Goal: Task Accomplishment & Management: Use online tool/utility

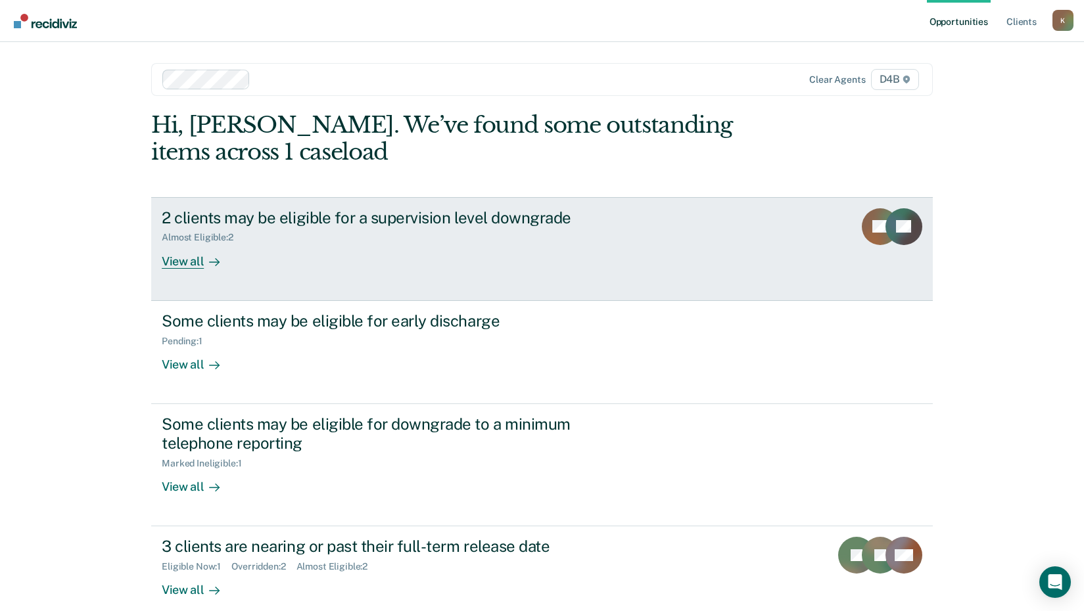
click at [895, 254] on div "TP" at bounding box center [903, 238] width 37 height 60
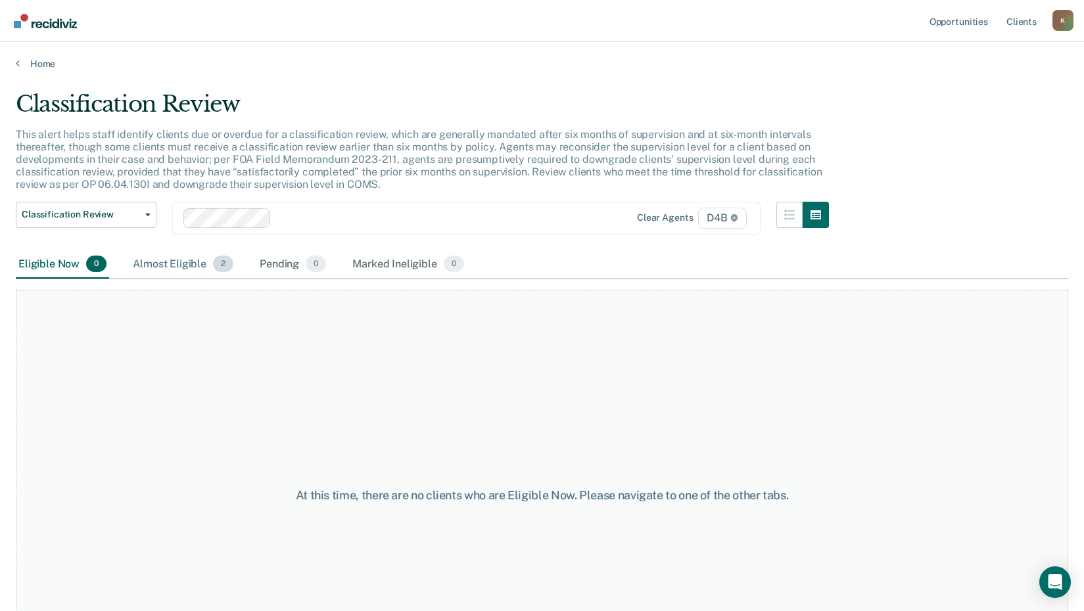
click at [175, 271] on div "Almost Eligible 2" at bounding box center [183, 264] width 106 height 29
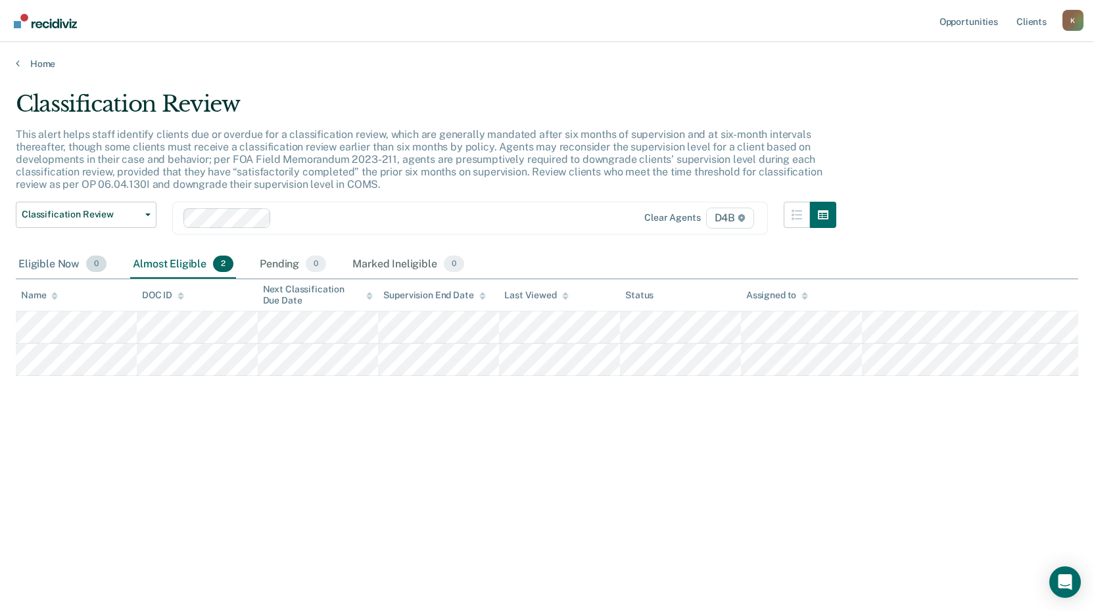
click at [66, 264] on div "Eligible Now 0" at bounding box center [62, 264] width 93 height 29
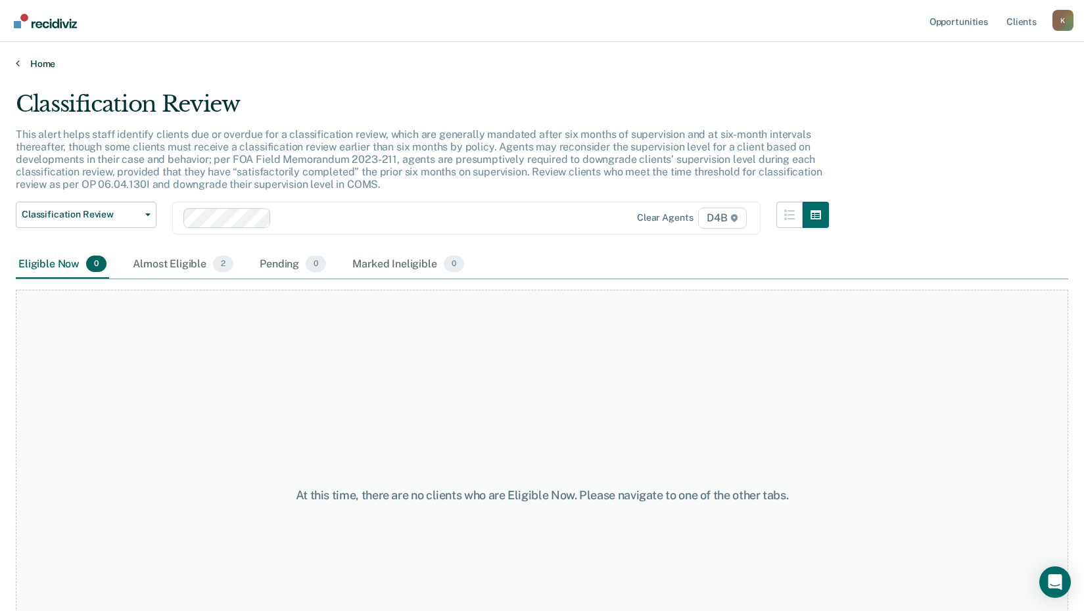
click at [22, 66] on link "Home" at bounding box center [542, 64] width 1052 height 12
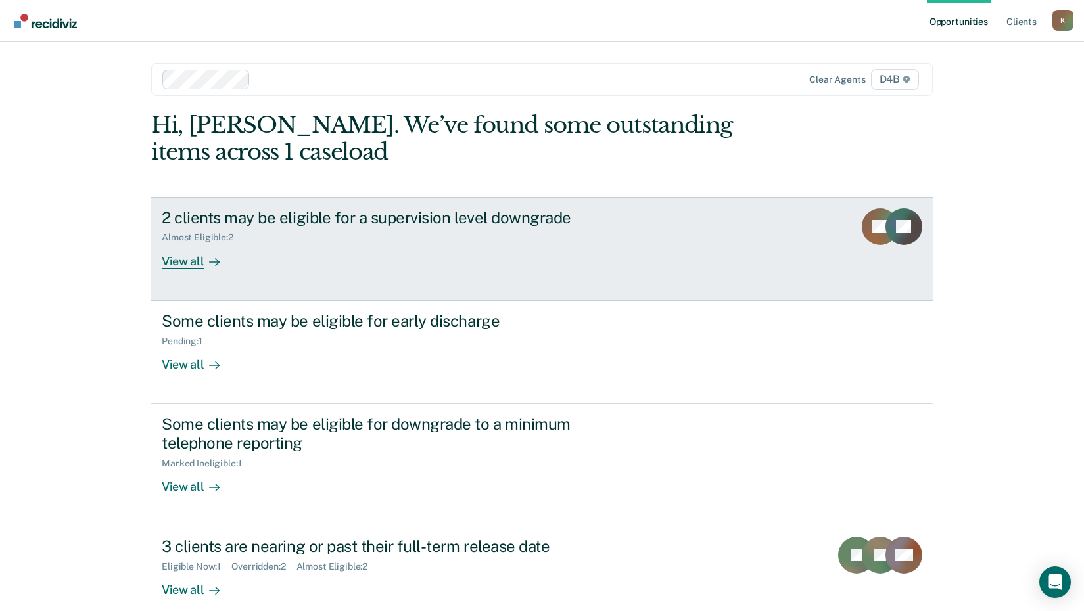
click at [209, 260] on icon at bounding box center [214, 262] width 11 height 11
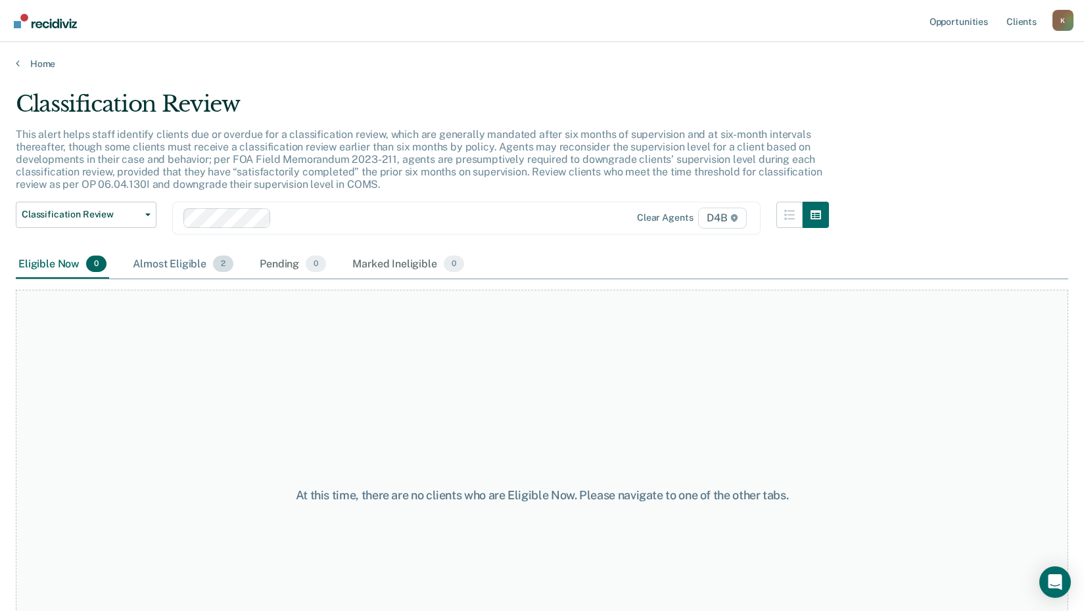
click at [185, 255] on div "Almost Eligible 2" at bounding box center [183, 264] width 106 height 29
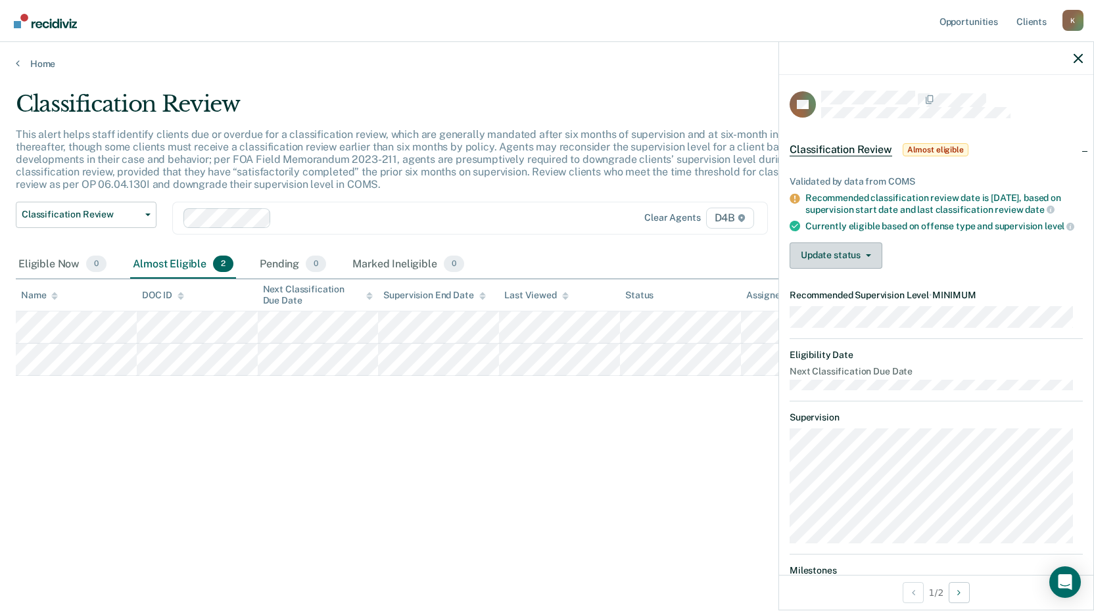
click at [827, 279] on div "Validated by data from COMS Recommended classification review date is [DATE], b…" at bounding box center [936, 217] width 314 height 124
click at [830, 269] on button "Update status" at bounding box center [835, 256] width 93 height 26
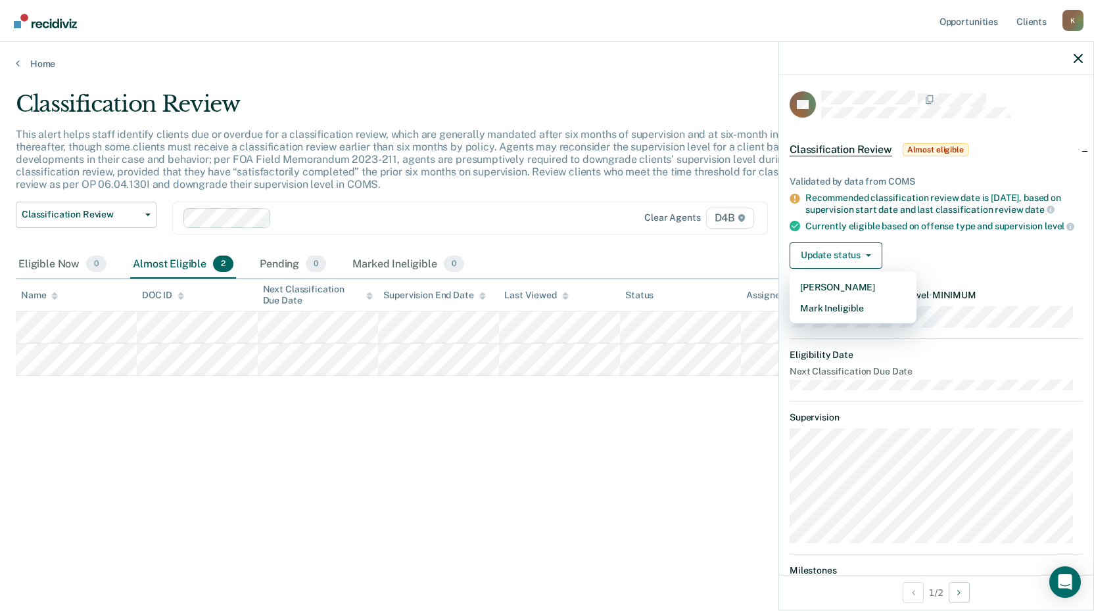
click at [941, 260] on div "Update status [PERSON_NAME] Mark Ineligible" at bounding box center [935, 256] width 293 height 26
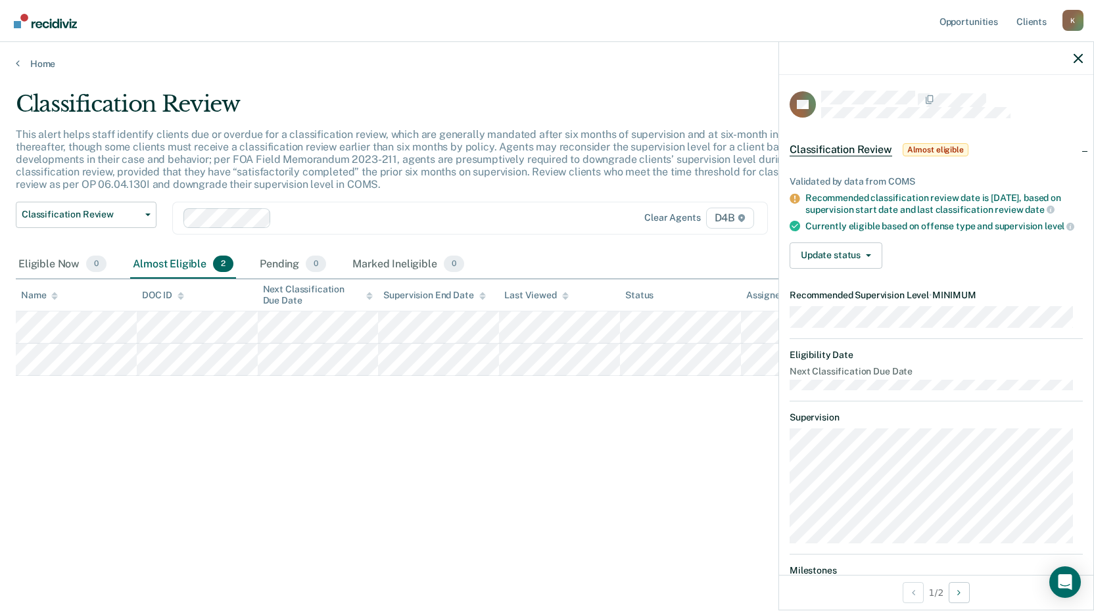
click at [658, 489] on div "Classification Review This alert helps staff identify clients due or overdue fo…" at bounding box center [547, 302] width 1062 height 422
click at [1075, 58] on icon "button" at bounding box center [1077, 58] width 9 height 9
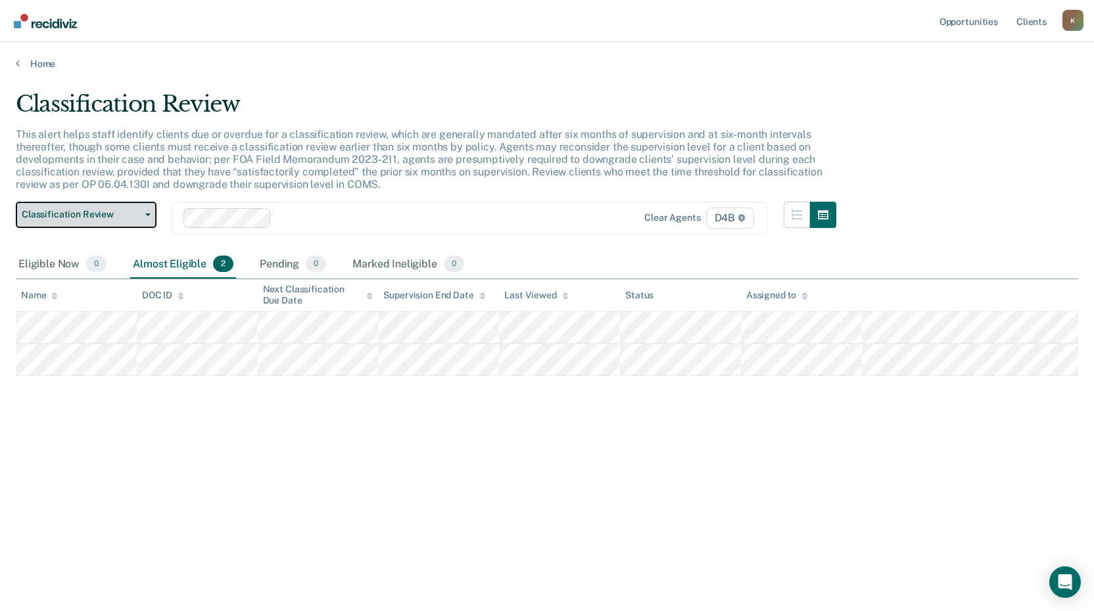
click at [75, 213] on span "Classification Review" at bounding box center [81, 214] width 118 height 11
click button "Classification Review" at bounding box center [0, 0] width 0 height 0
click at [16, 202] on button "Classification Review" at bounding box center [86, 215] width 141 height 26
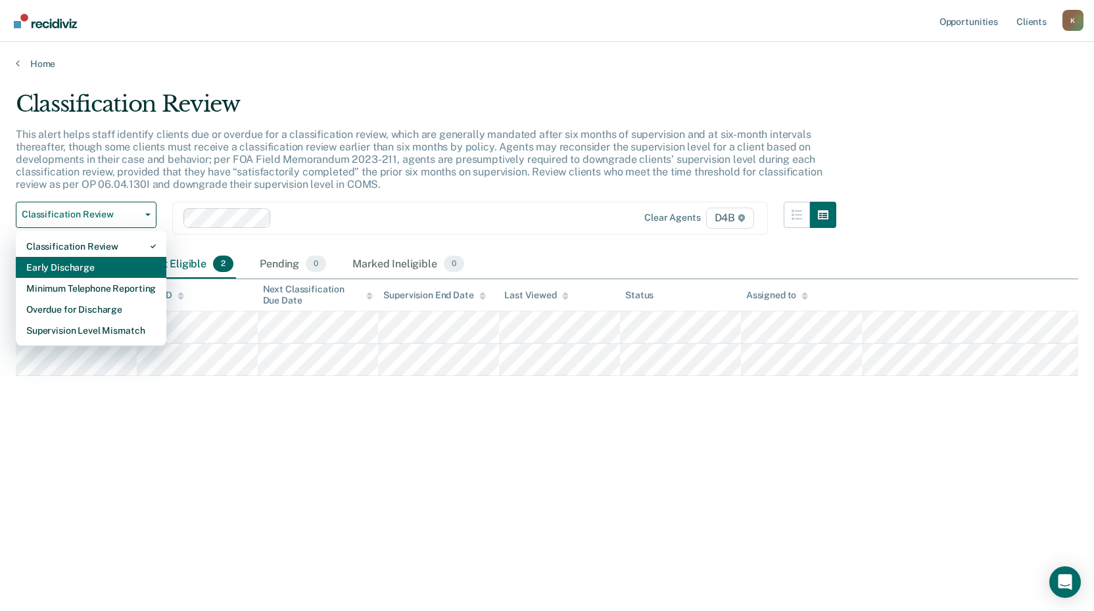
click at [125, 266] on div "Early Discharge" at bounding box center [90, 267] width 129 height 21
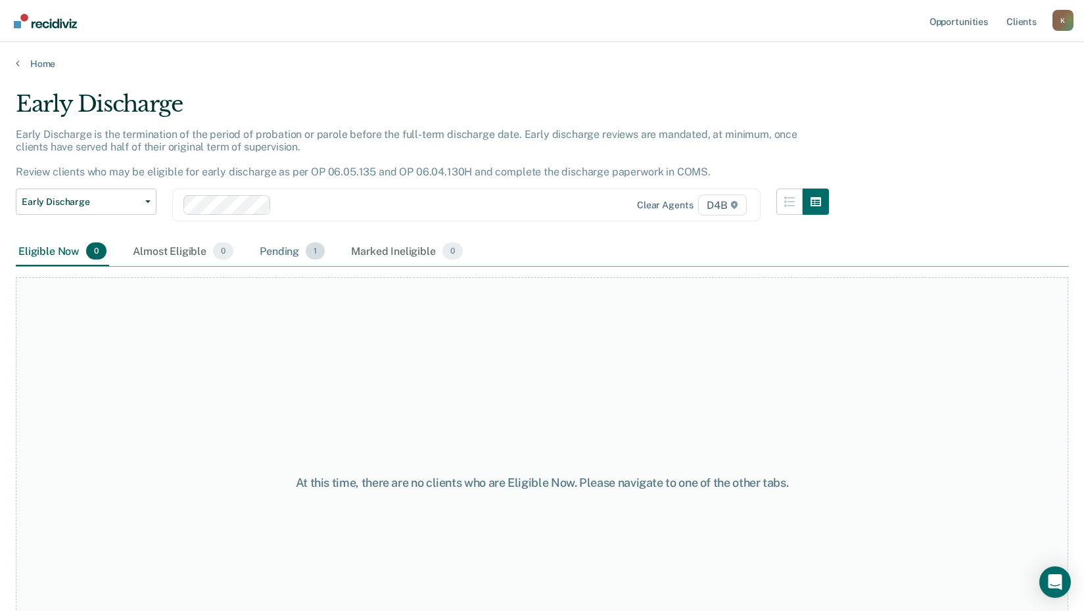
click at [279, 254] on div "Pending 1" at bounding box center [292, 251] width 70 height 29
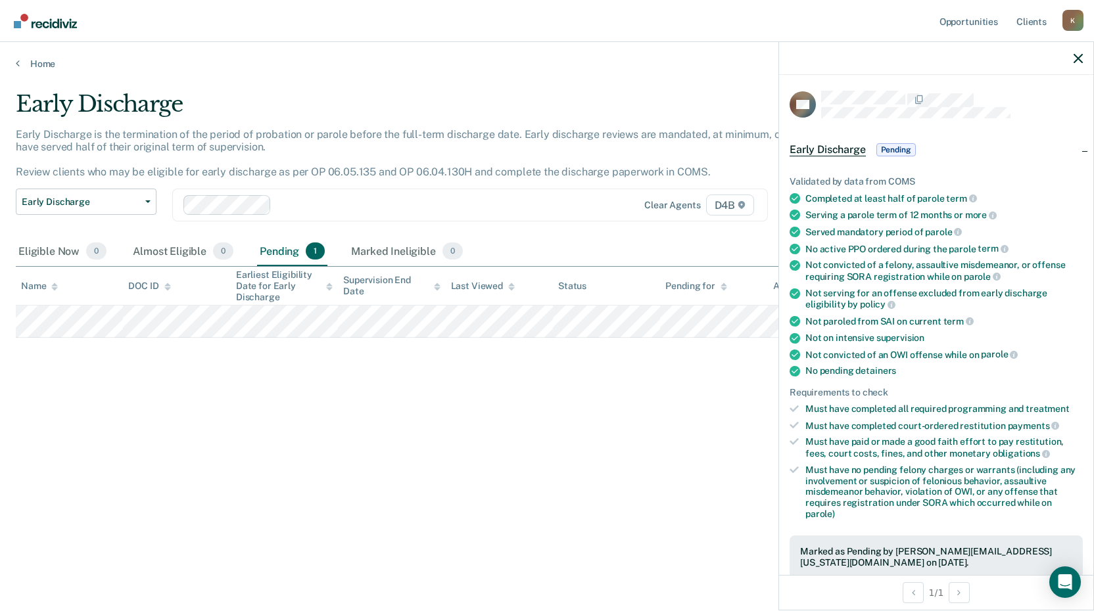
click at [902, 149] on span "Pending" at bounding box center [895, 149] width 39 height 13
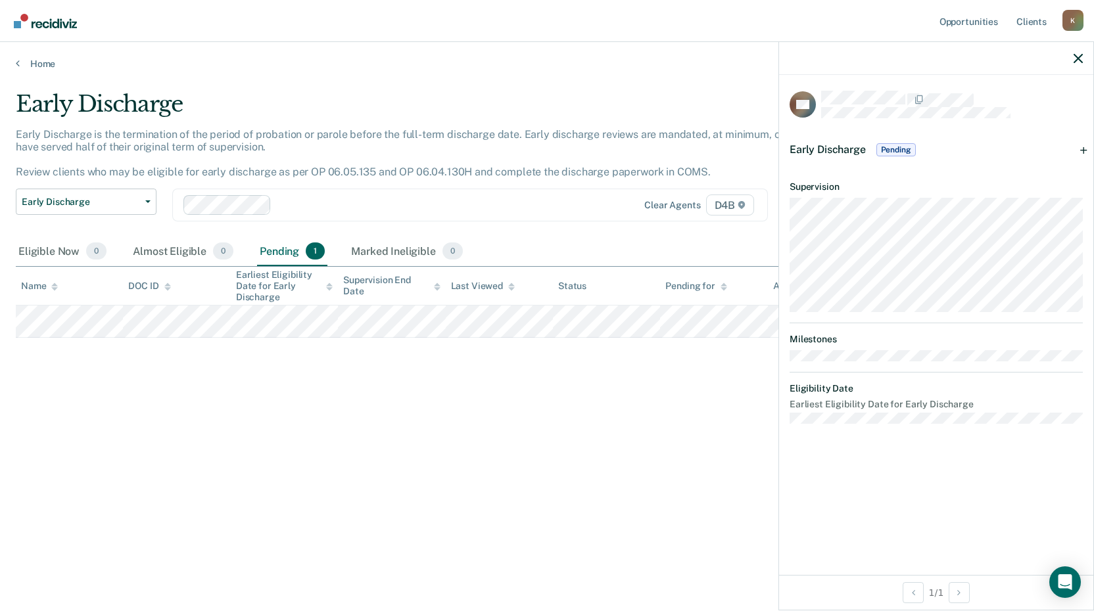
click at [901, 150] on span "Pending" at bounding box center [895, 149] width 39 height 13
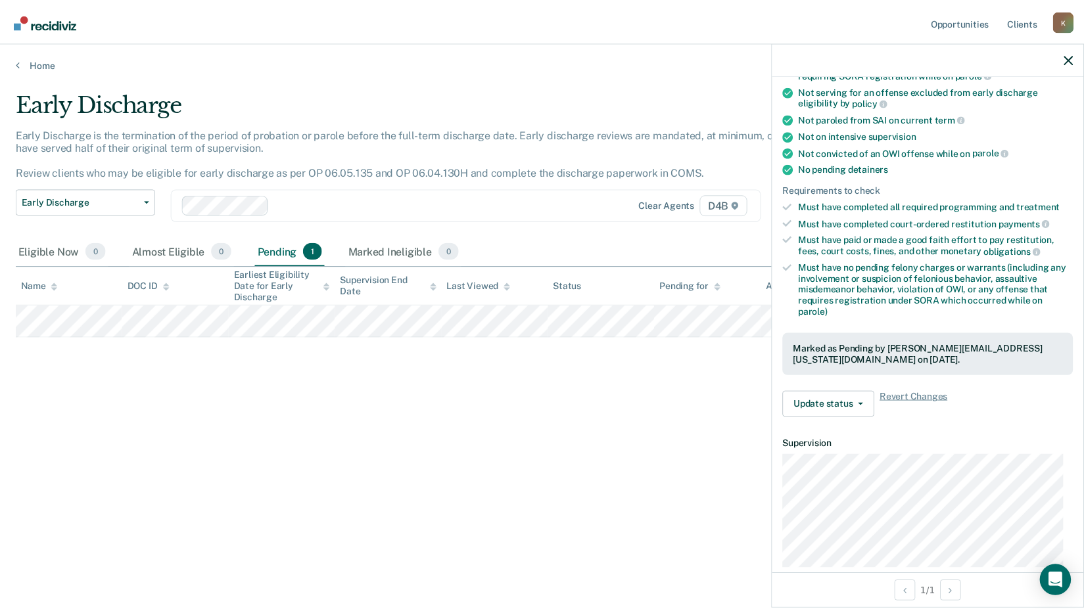
scroll to position [334, 0]
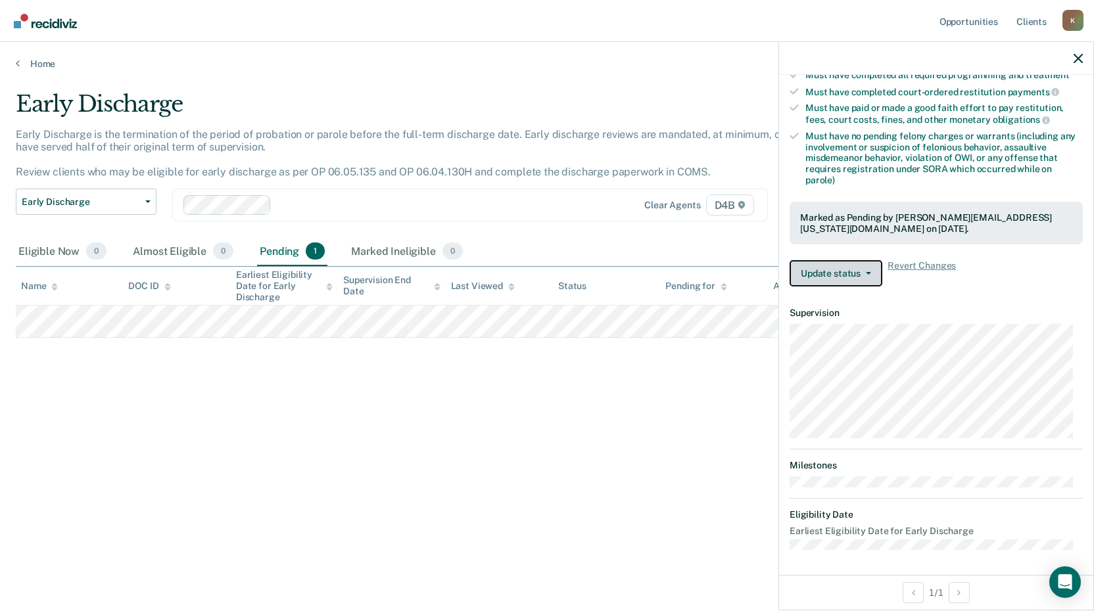
click at [831, 271] on button "Update status" at bounding box center [835, 273] width 93 height 26
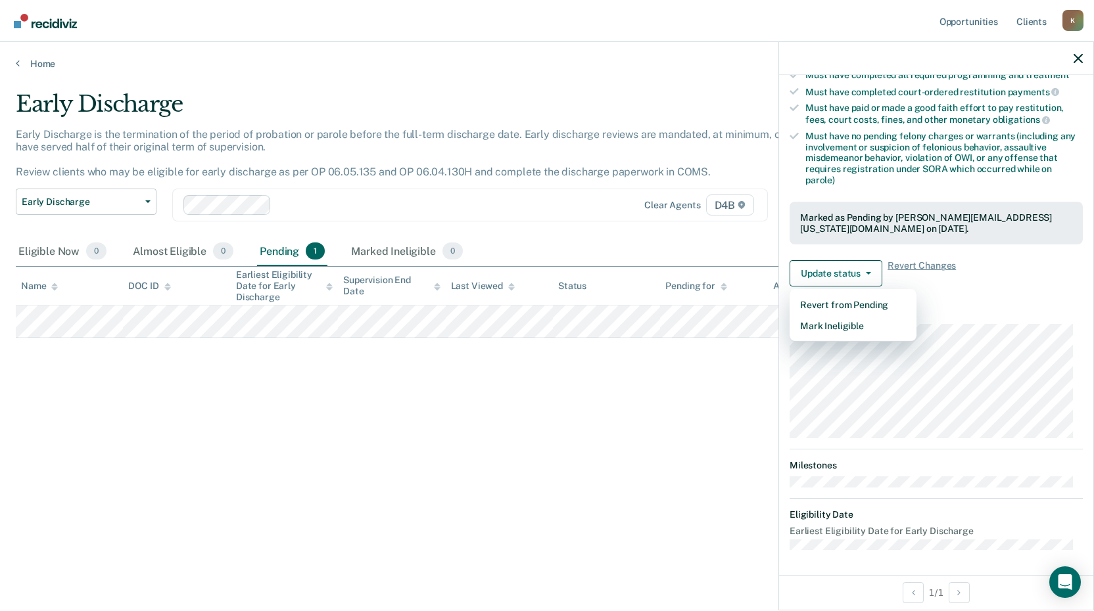
drag, startPoint x: 647, startPoint y: 428, endPoint x: 640, endPoint y: 399, distance: 29.7
click at [647, 427] on div "Early Discharge Early Discharge is the termination of the period of probation o…" at bounding box center [547, 302] width 1062 height 422
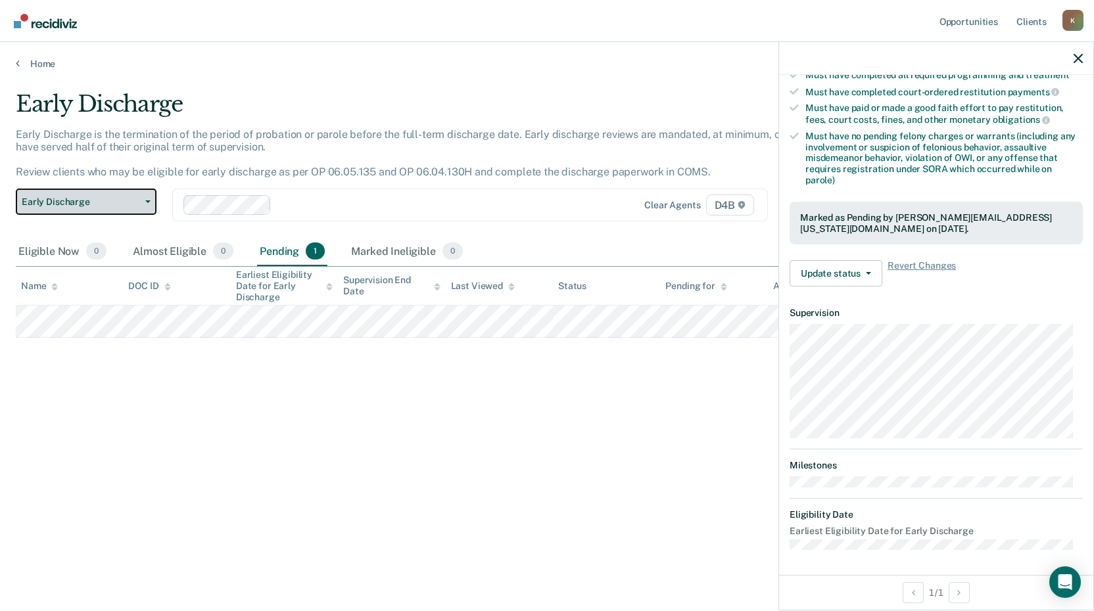
click at [113, 197] on span "Early Discharge" at bounding box center [81, 202] width 118 height 11
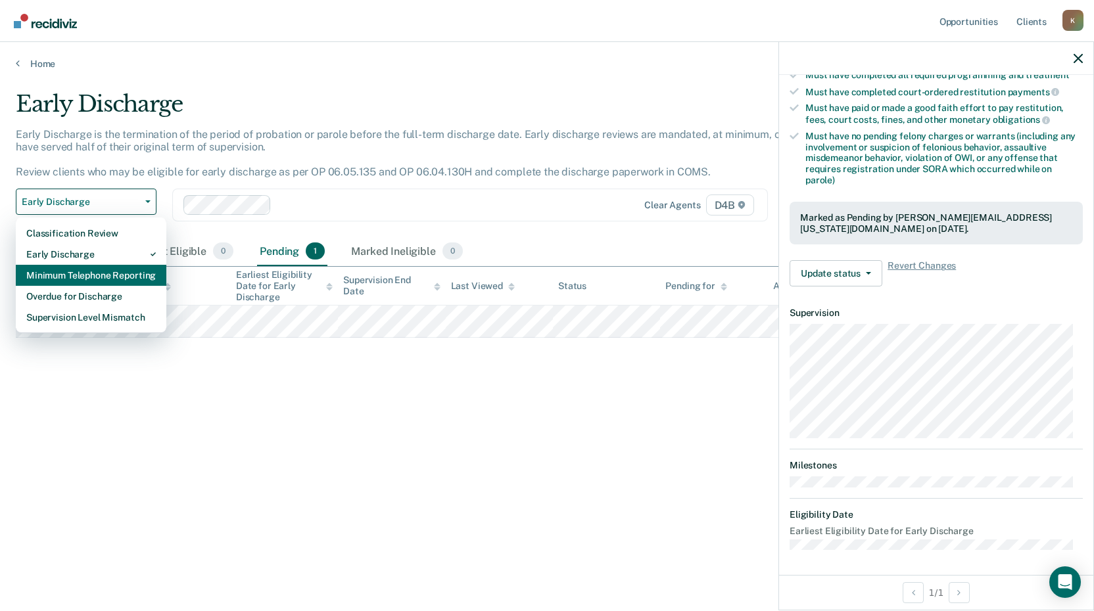
click at [109, 281] on div "Minimum Telephone Reporting" at bounding box center [90, 275] width 129 height 21
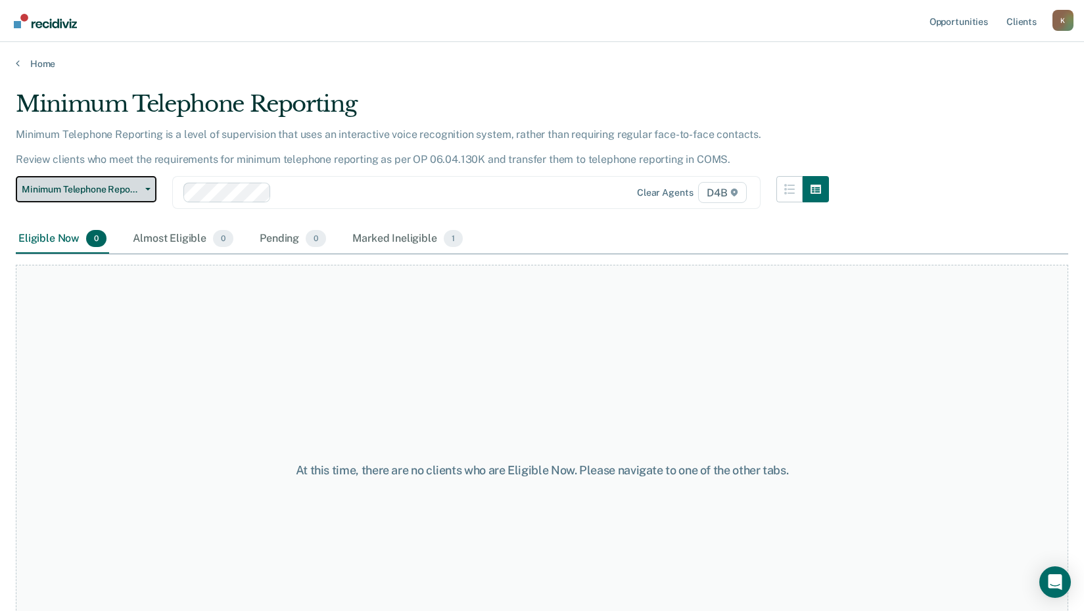
click at [94, 195] on button "Minimum Telephone Reporting" at bounding box center [86, 189] width 141 height 26
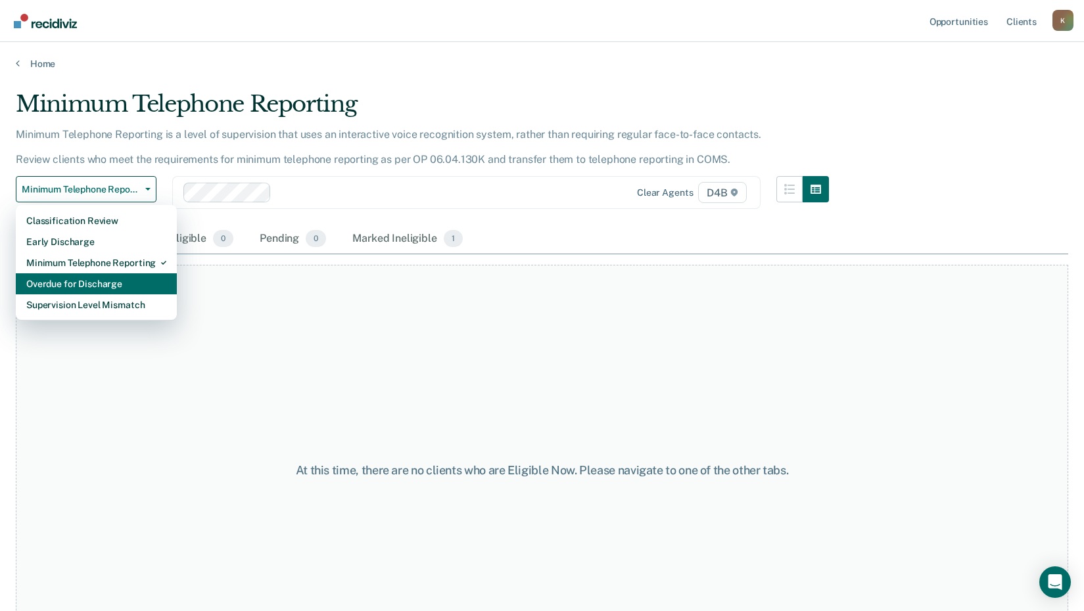
click at [108, 286] on div "Overdue for Discharge" at bounding box center [96, 283] width 140 height 21
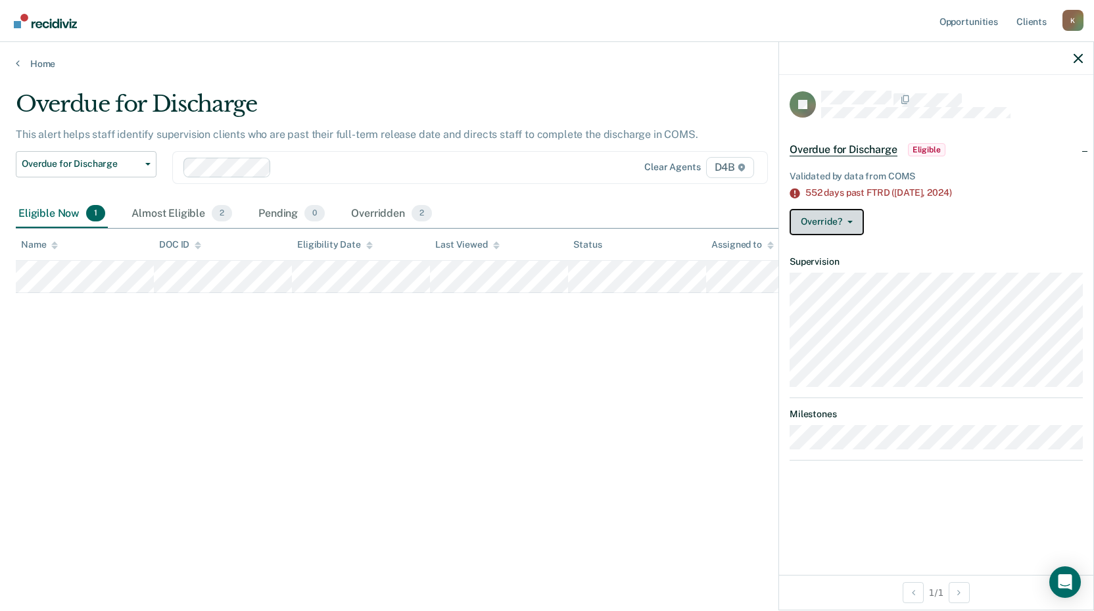
click at [846, 229] on button "Override?" at bounding box center [826, 222] width 74 height 26
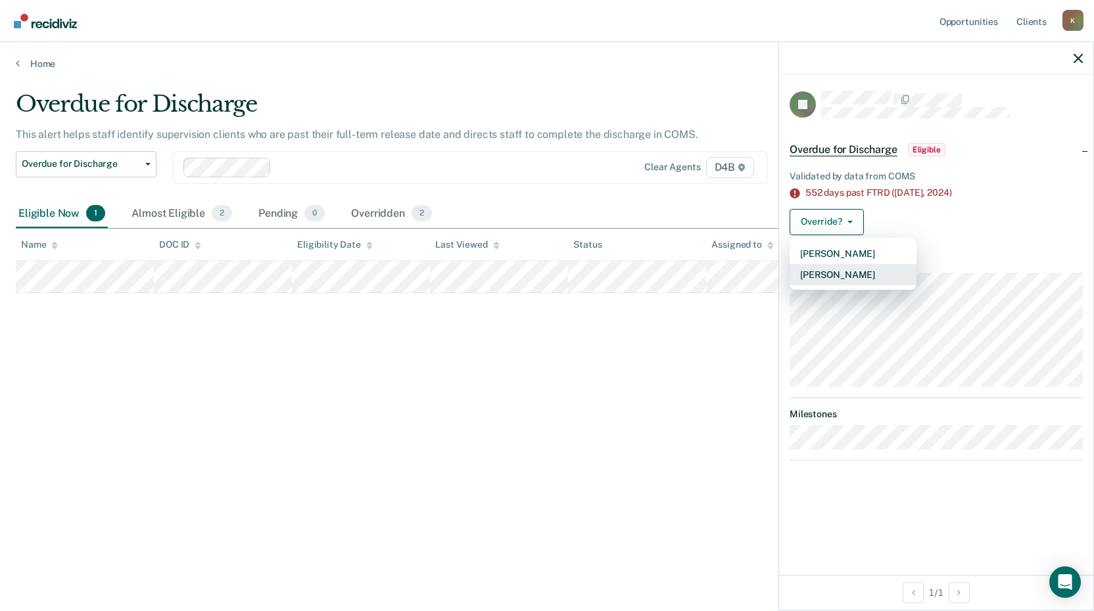
click at [849, 278] on button "[PERSON_NAME]" at bounding box center [852, 274] width 127 height 21
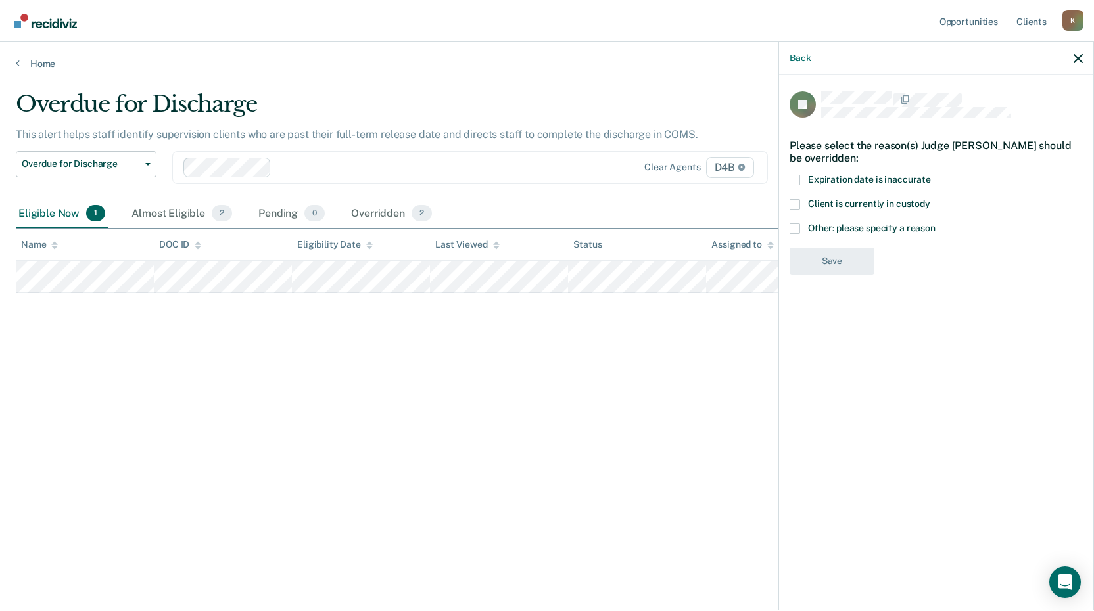
click at [795, 179] on span at bounding box center [794, 180] width 11 height 11
click at [931, 175] on input "Expiration date is inaccurate" at bounding box center [931, 175] width 0 height 0
click at [850, 312] on button "Save" at bounding box center [831, 315] width 85 height 27
